Goal: Register for event/course

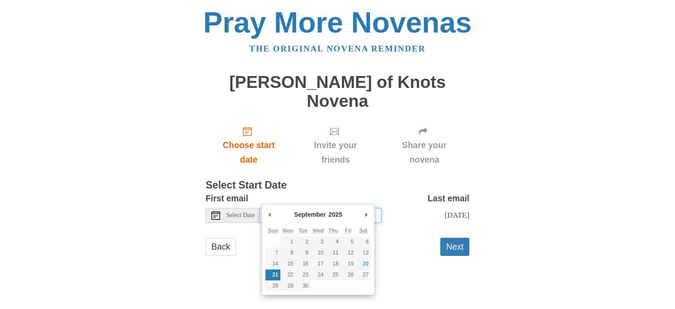
click at [332, 208] on input "Sunday, September 21st" at bounding box center [320, 215] width 121 height 15
type input "Saturday, September 20th"
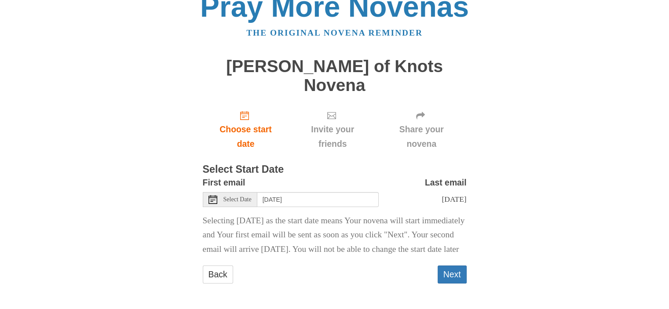
scroll to position [19, 0]
click at [443, 270] on button "Next" at bounding box center [451, 274] width 29 height 18
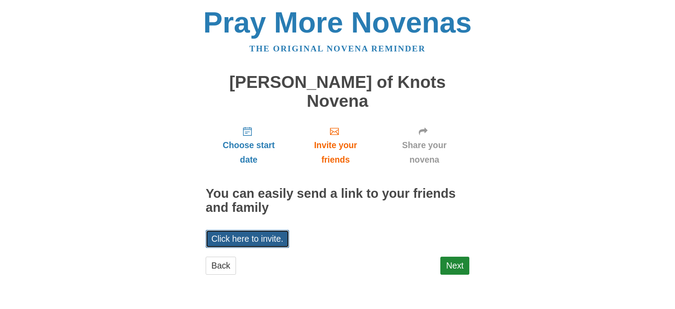
click at [273, 230] on link "Click here to invite." at bounding box center [248, 239] width 84 height 18
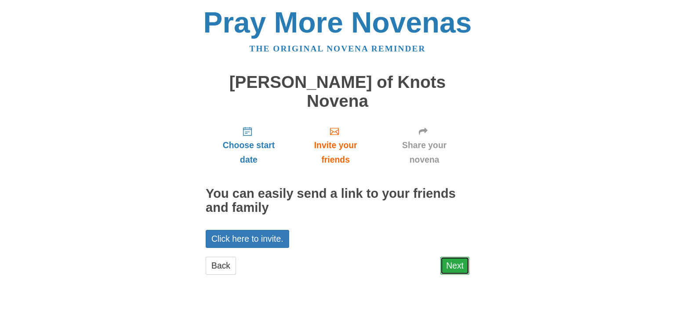
click at [458, 257] on link "Next" at bounding box center [454, 266] width 29 height 18
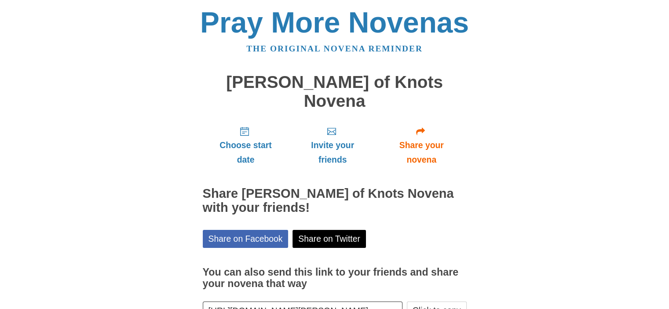
scroll to position [44, 0]
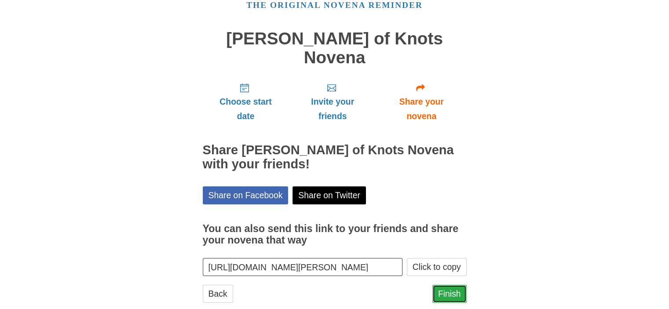
click at [448, 285] on link "Finish" at bounding box center [449, 294] width 34 height 18
